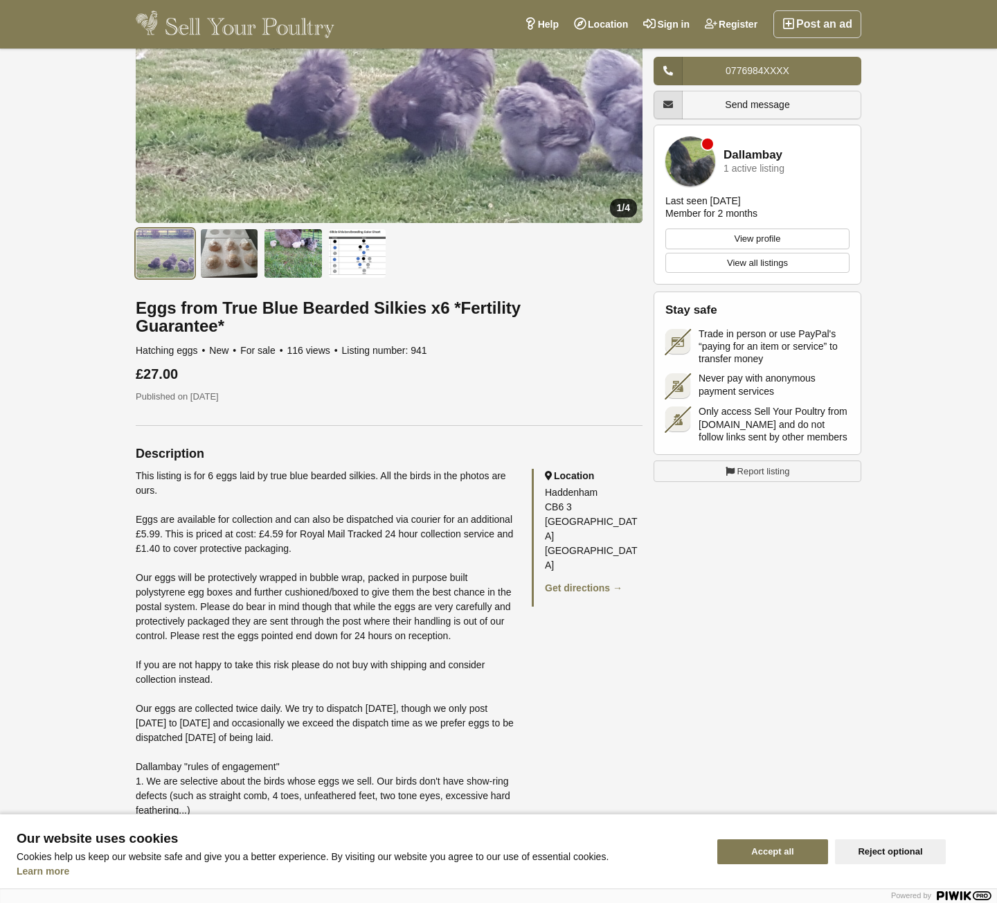
scroll to position [277, 0]
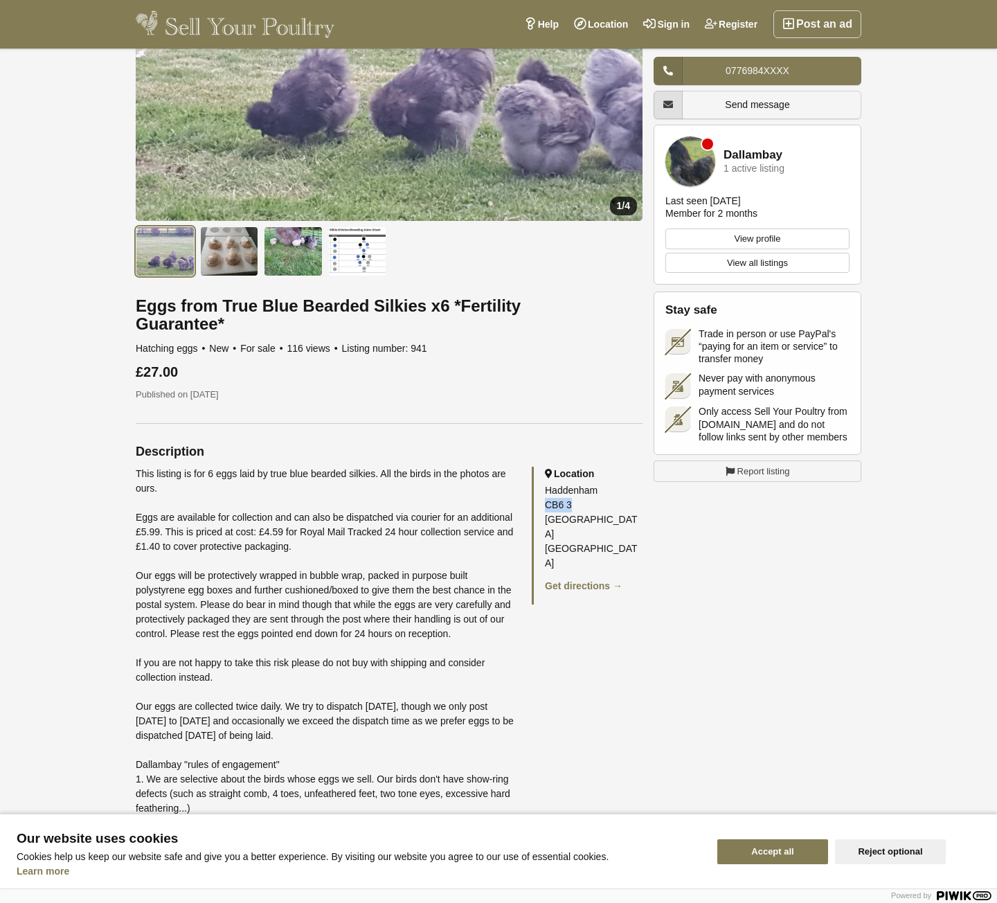
drag, startPoint x: 544, startPoint y: 488, endPoint x: 570, endPoint y: 492, distance: 26.5
click at [570, 492] on div "Location [STREET_ADDRESS] Get directions →" at bounding box center [587, 536] width 111 height 138
click at [608, 536] on icon at bounding box center [648, 597] width 80 height 123
click at [791, 542] on div "1 / 4 New" at bounding box center [499, 596] width 726 height 1573
drag, startPoint x: 543, startPoint y: 489, endPoint x: 568, endPoint y: 491, distance: 25.0
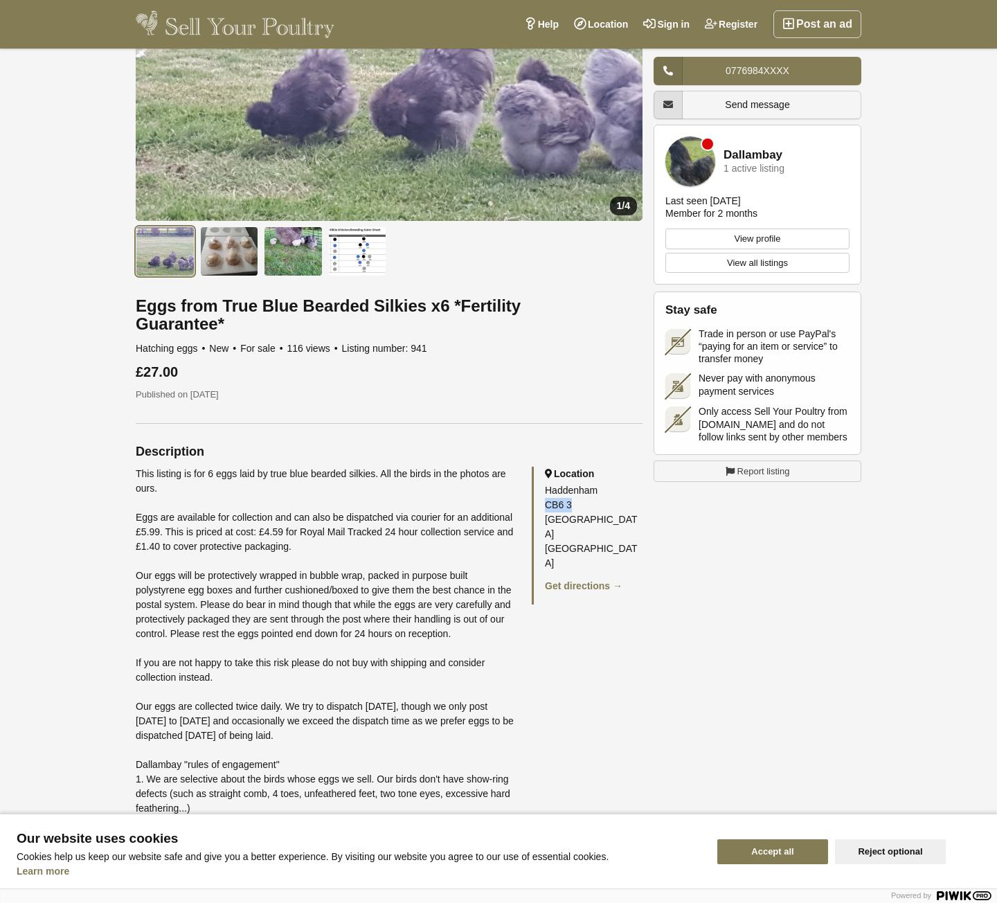
click at [568, 491] on div "Location [STREET_ADDRESS] Get directions →" at bounding box center [587, 536] width 111 height 138
click at [231, 258] on img at bounding box center [229, 251] width 59 height 50
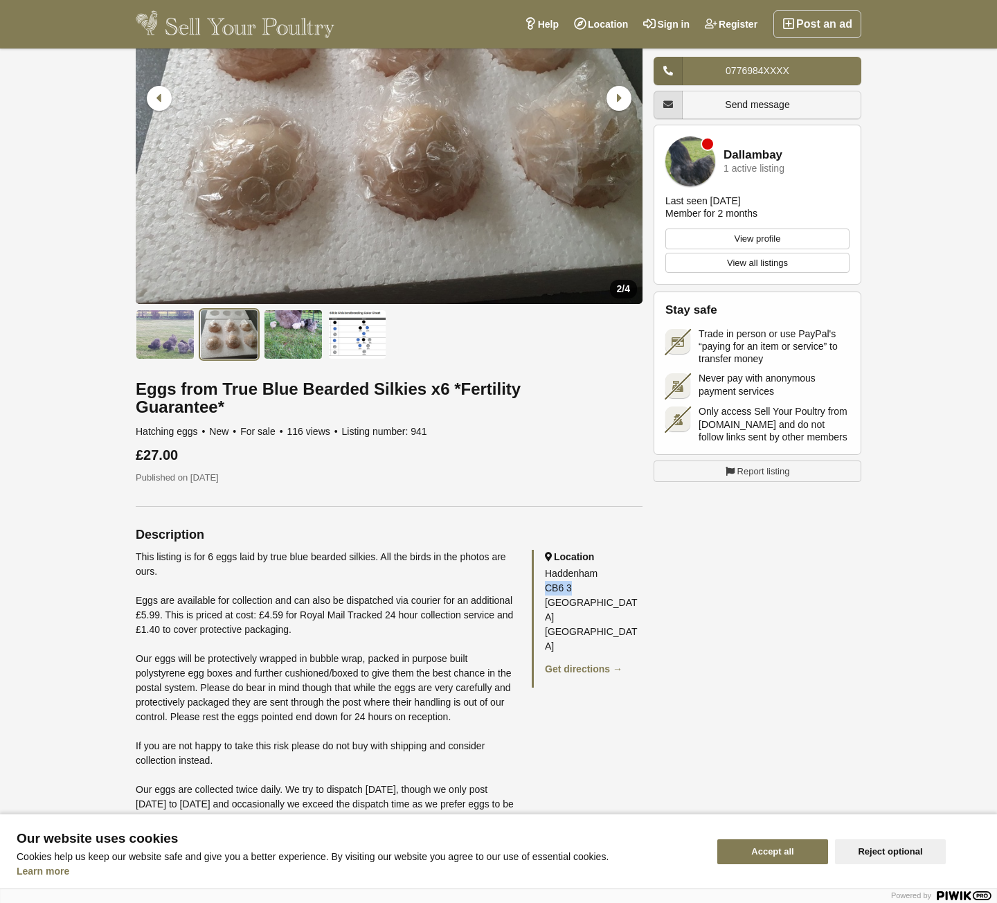
scroll to position [138, 0]
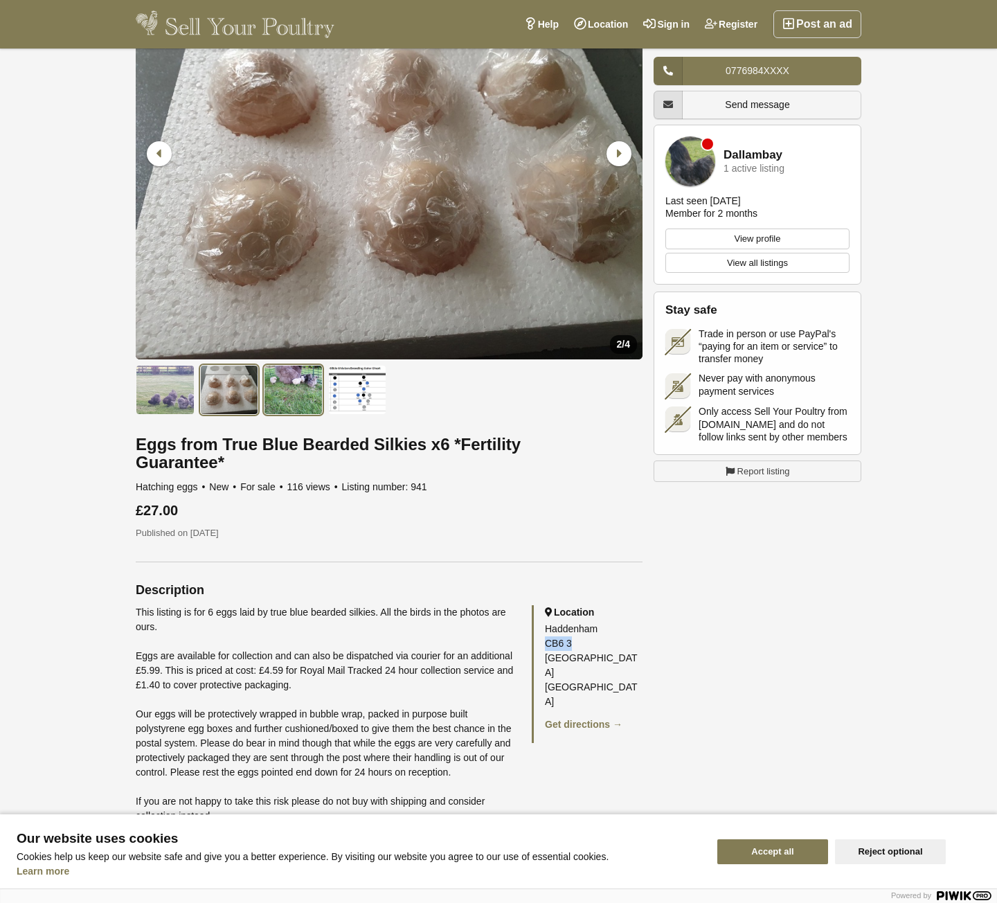
click at [297, 393] on img at bounding box center [293, 390] width 59 height 50
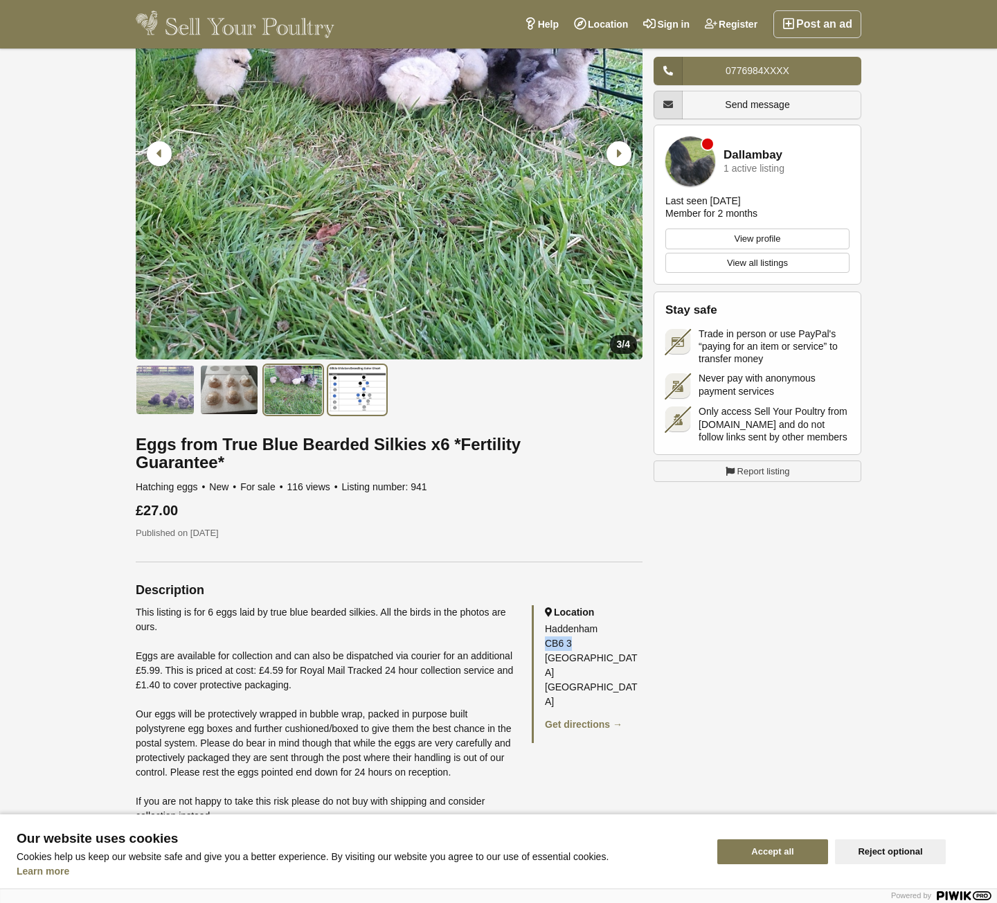
click at [368, 402] on img at bounding box center [357, 390] width 59 height 50
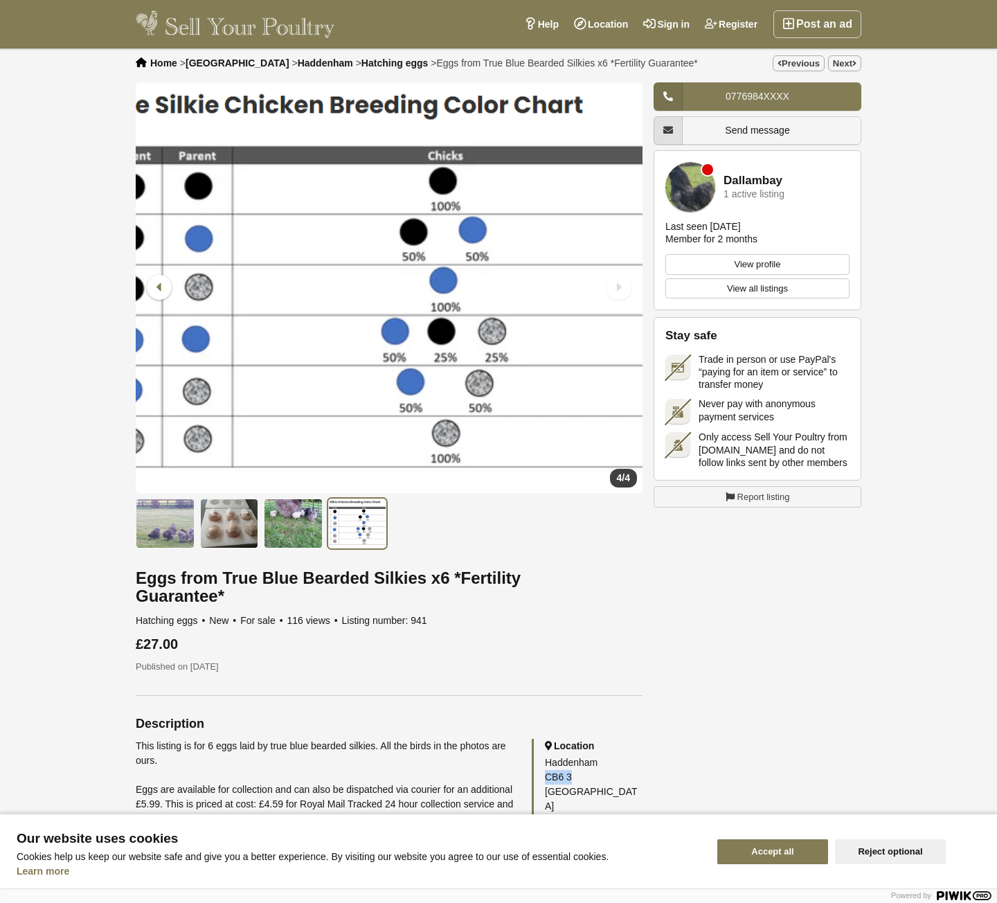
scroll to position [0, 0]
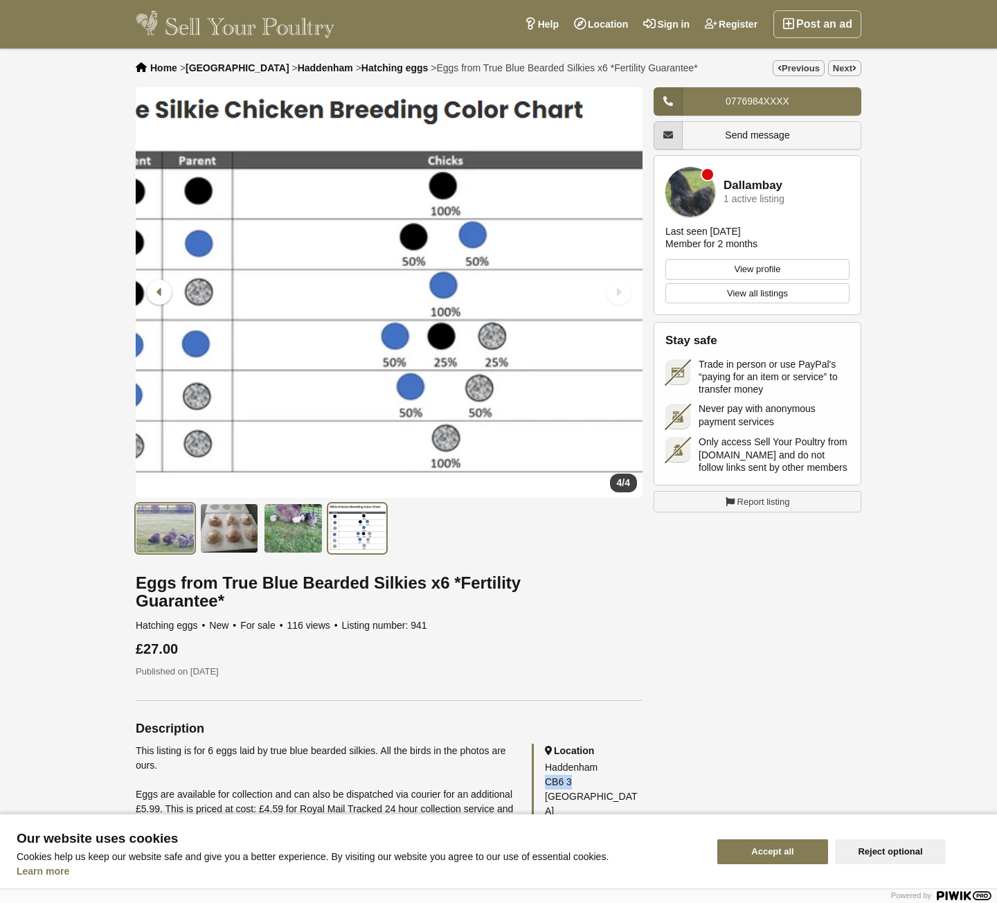
click at [156, 534] on img at bounding box center [165, 528] width 59 height 50
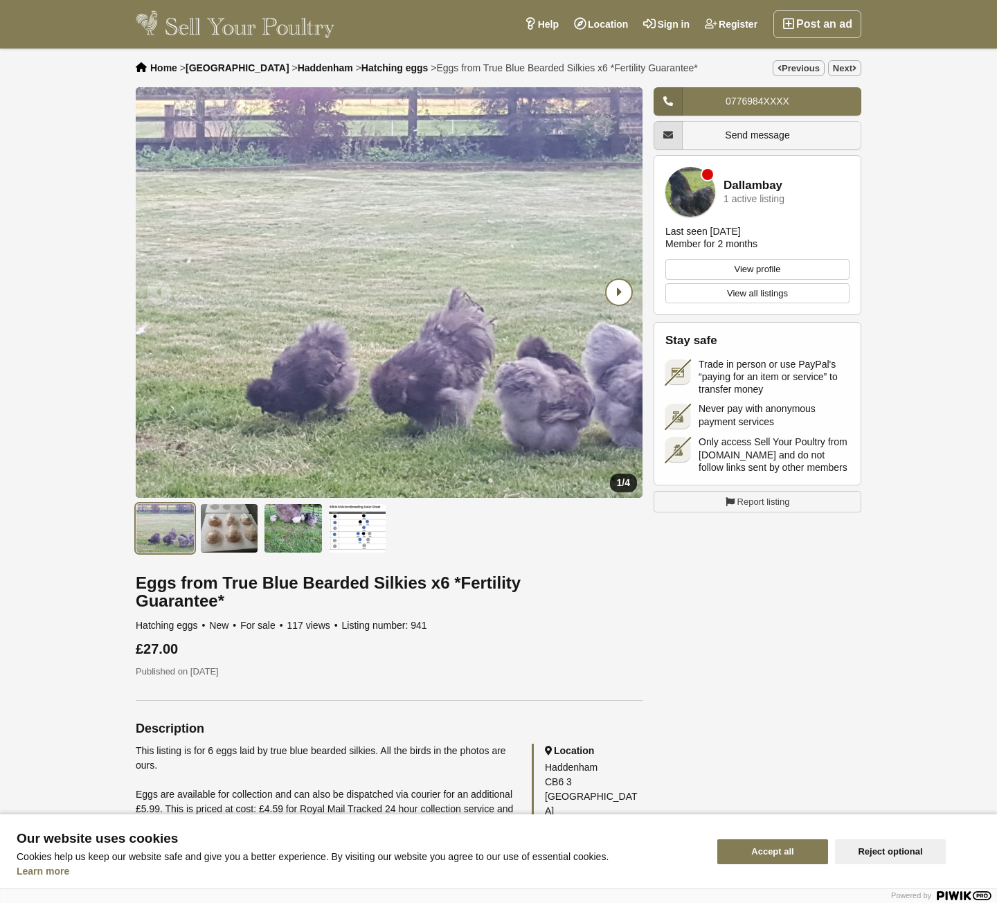
click at [613, 287] on icon "Next slide" at bounding box center [618, 292] width 25 height 25
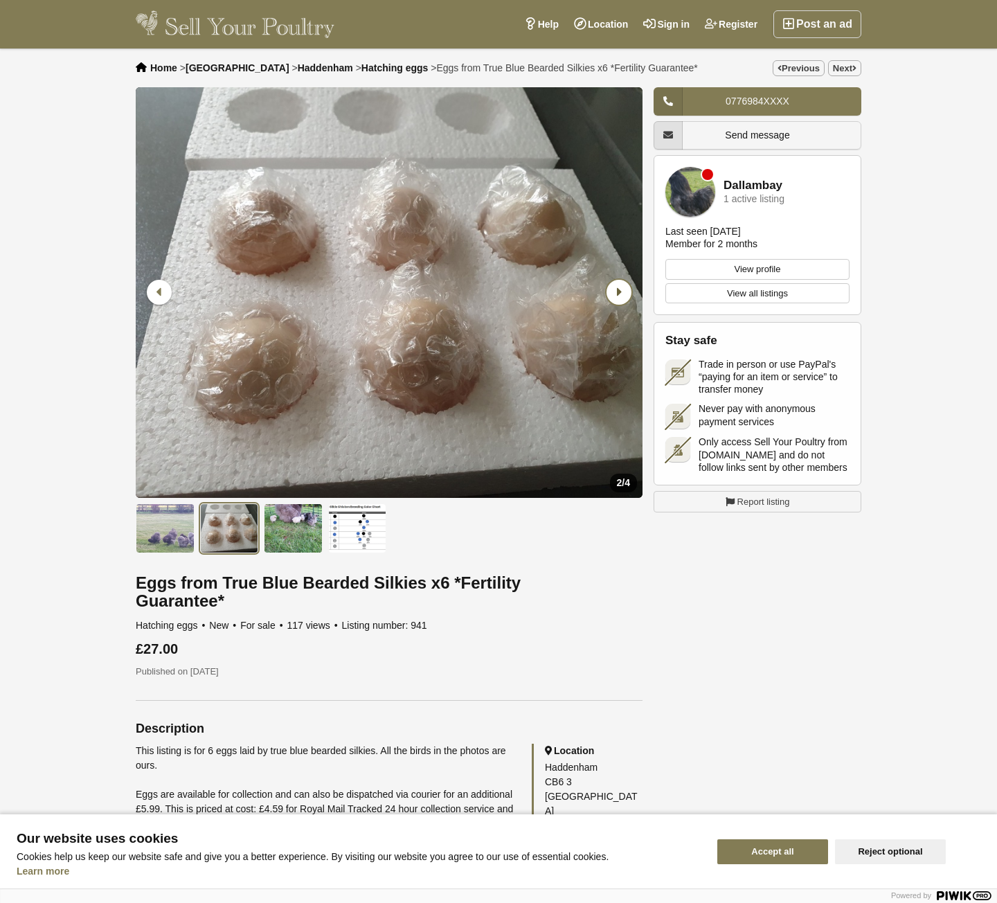
click at [614, 287] on icon "Next slide" at bounding box center [618, 292] width 25 height 25
